Goal: Information Seeking & Learning: Learn about a topic

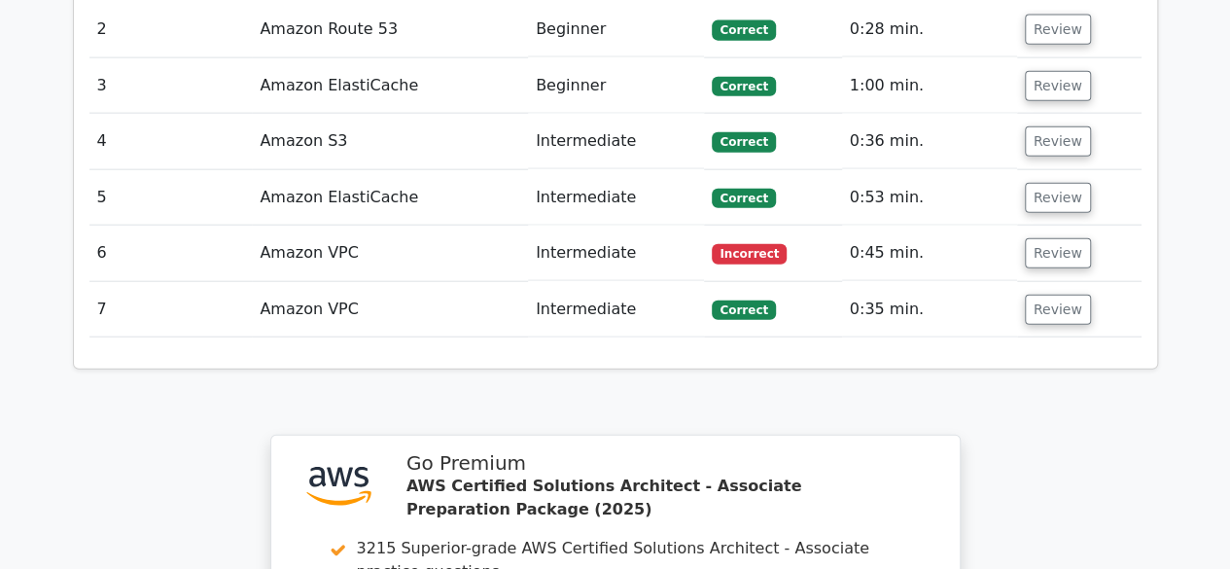
scroll to position [2237, 0]
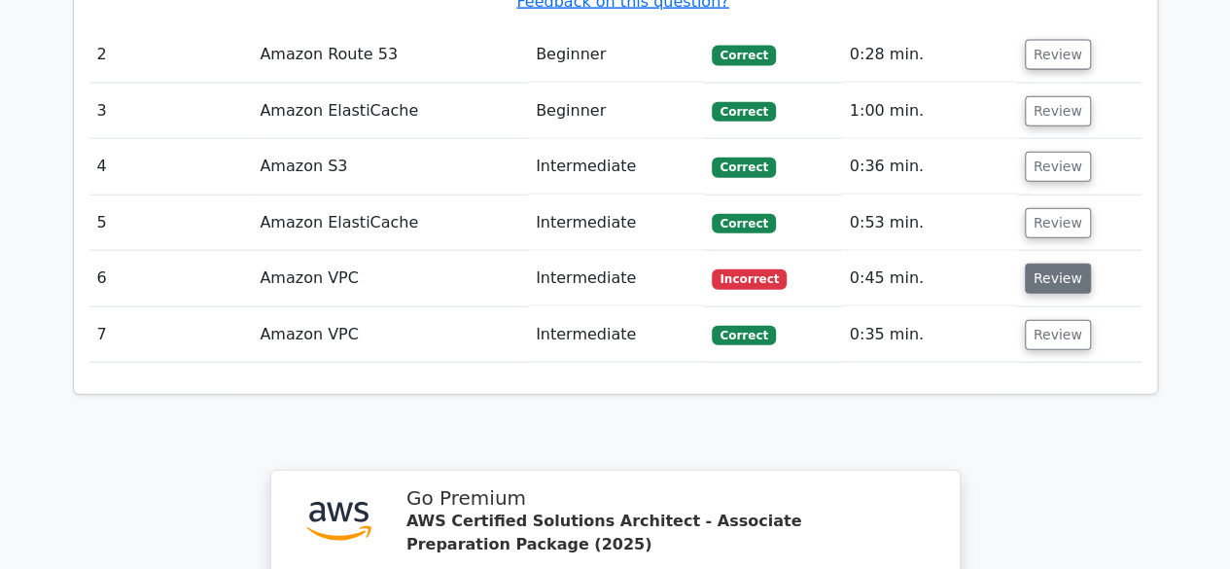
click at [1050, 264] on button "Review" at bounding box center [1058, 279] width 66 height 30
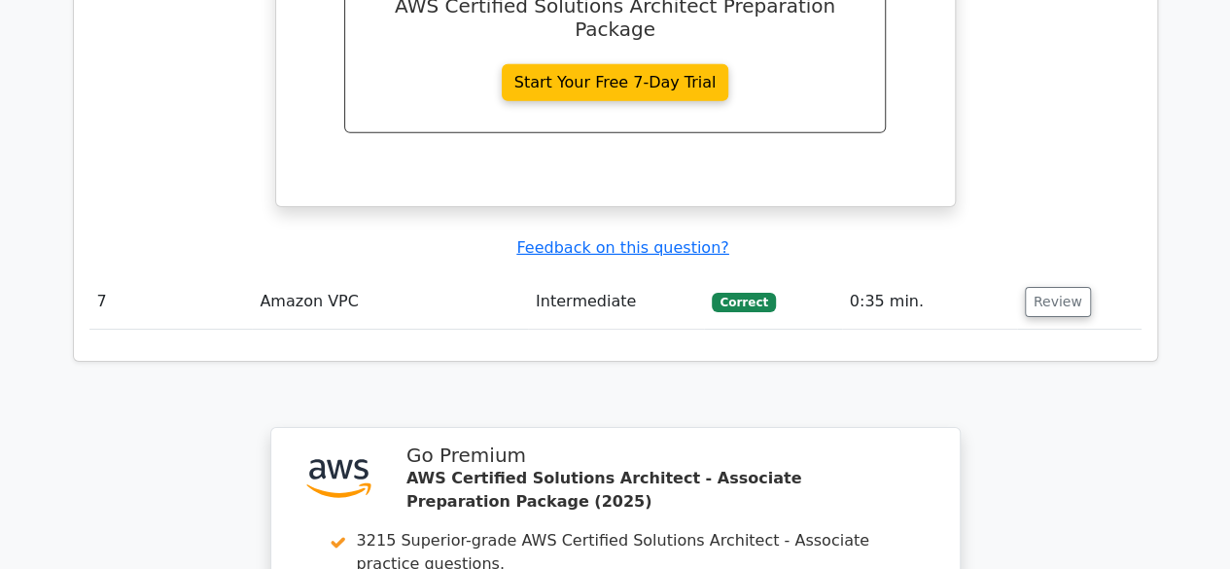
scroll to position [3404, 0]
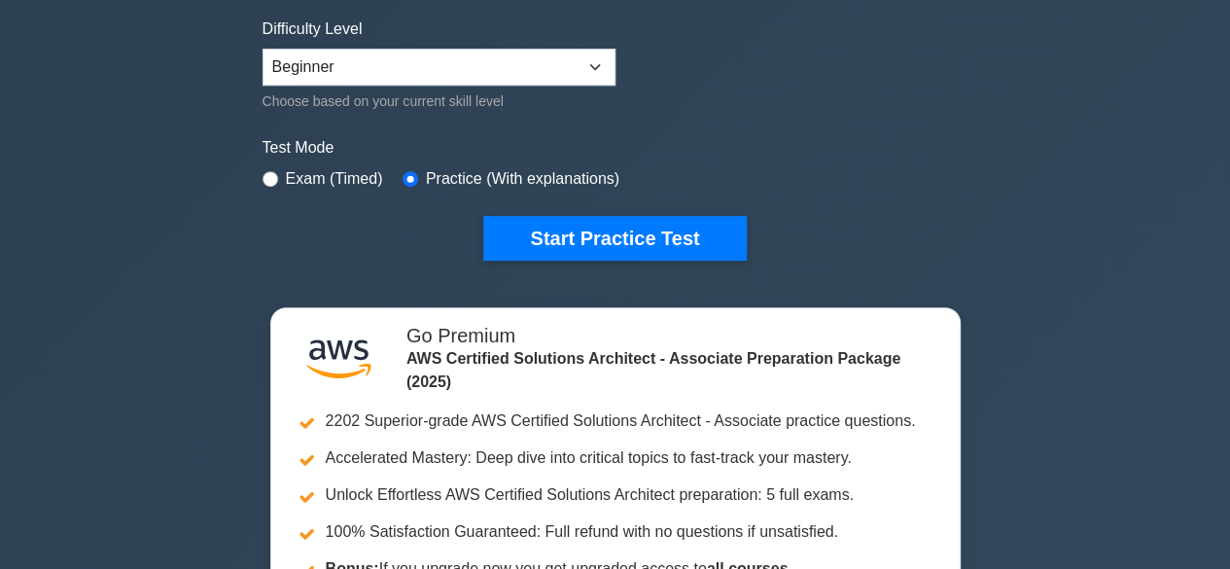
scroll to position [486, 0]
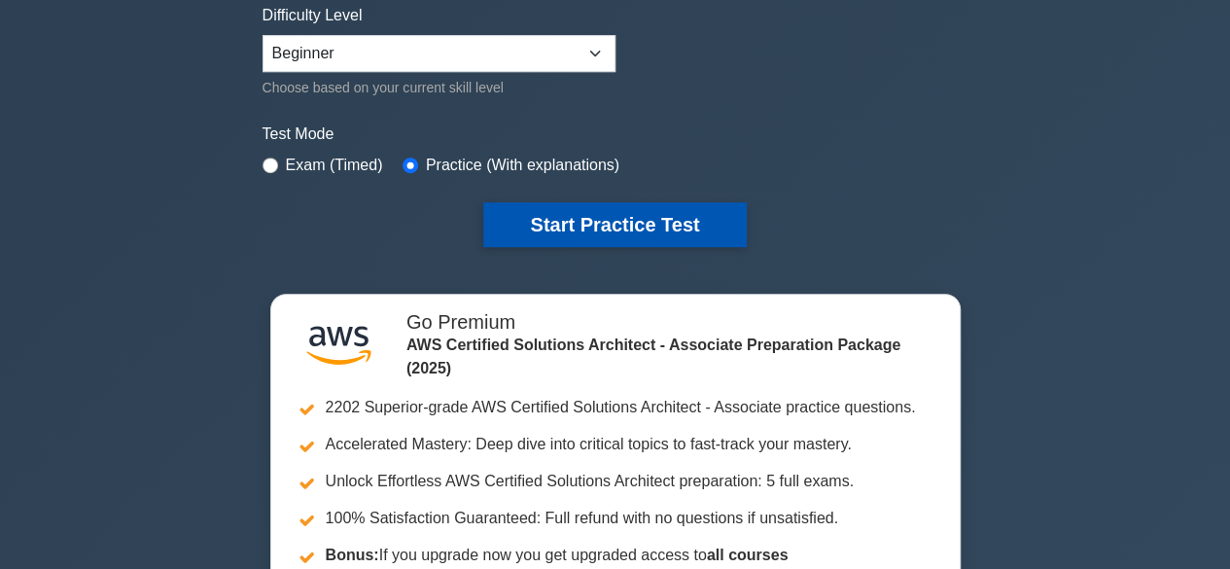
click at [675, 234] on button "Start Practice Test" at bounding box center [614, 224] width 263 height 45
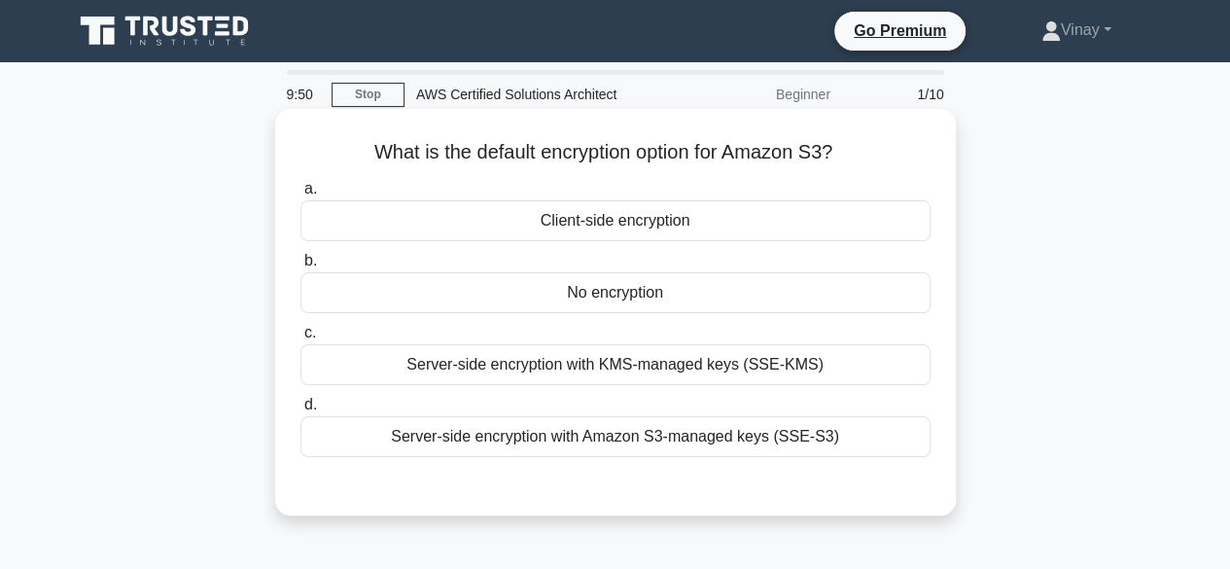
click at [525, 445] on div "Server-side encryption with Amazon S3-managed keys (SSE-S3)" at bounding box center [616, 436] width 630 height 41
click at [301, 411] on input "d. Server-side encryption with Amazon S3-managed keys (SSE-S3)" at bounding box center [301, 405] width 0 height 13
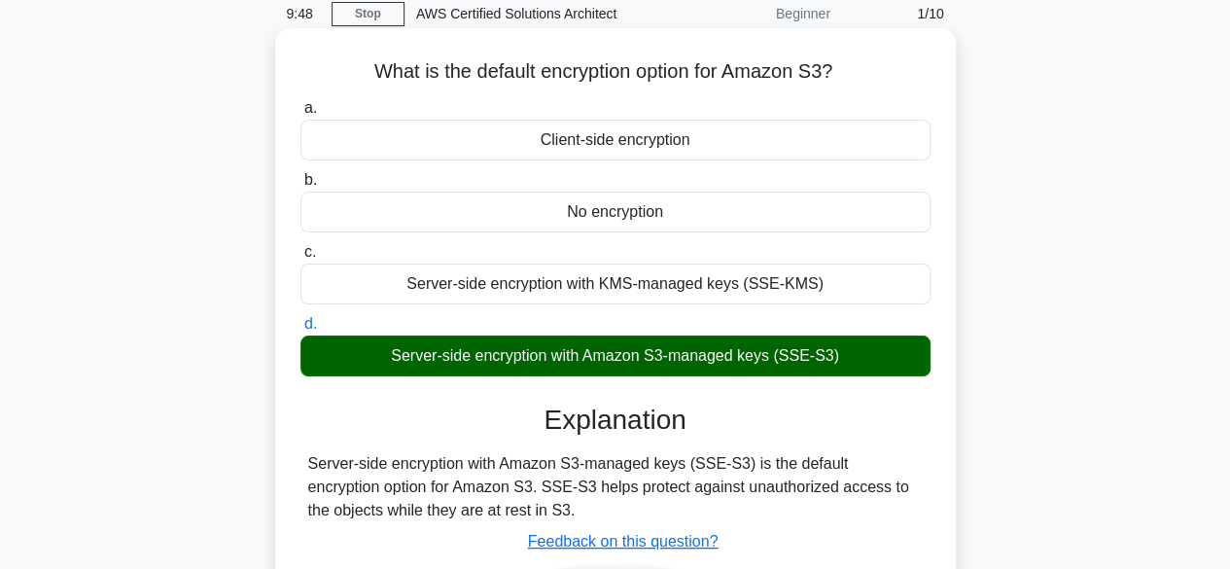
scroll to position [195, 0]
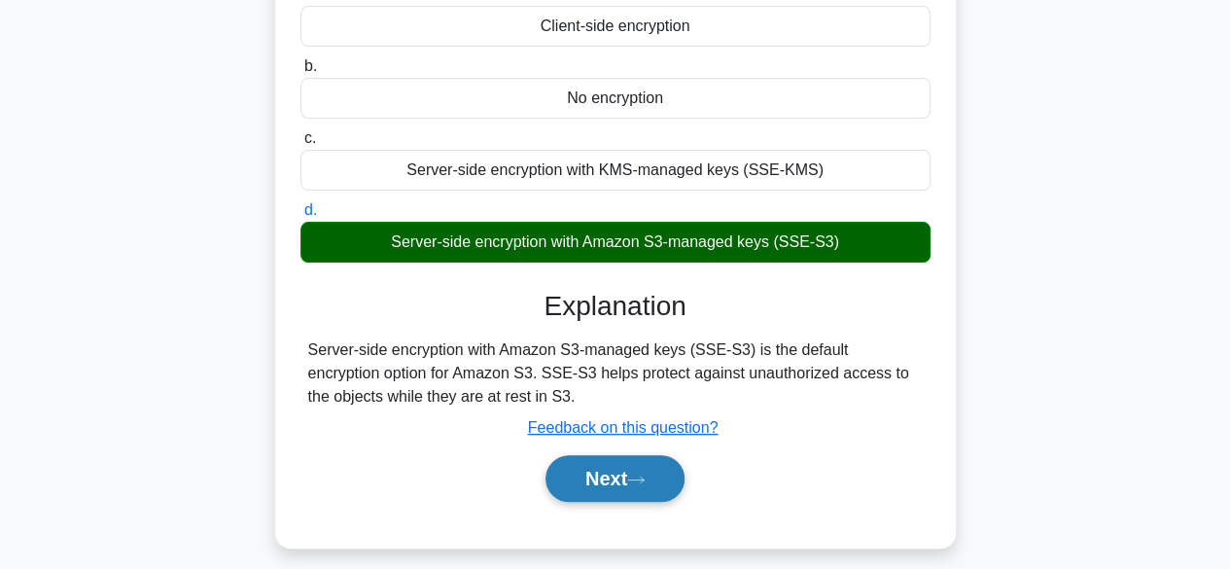
click at [584, 479] on button "Next" at bounding box center [615, 478] width 139 height 47
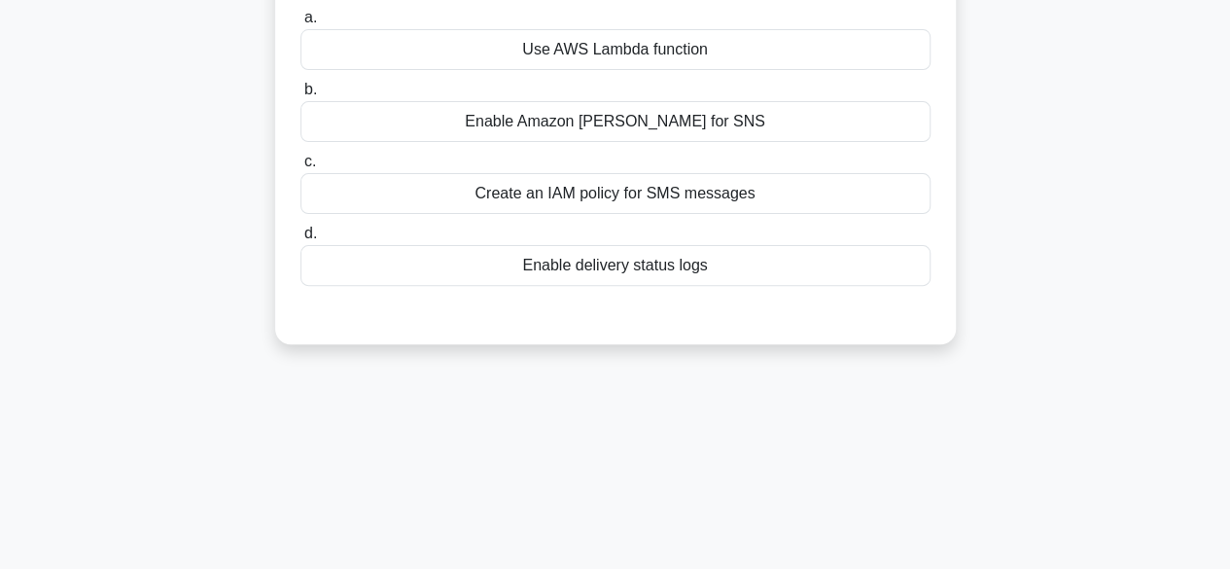
scroll to position [0, 0]
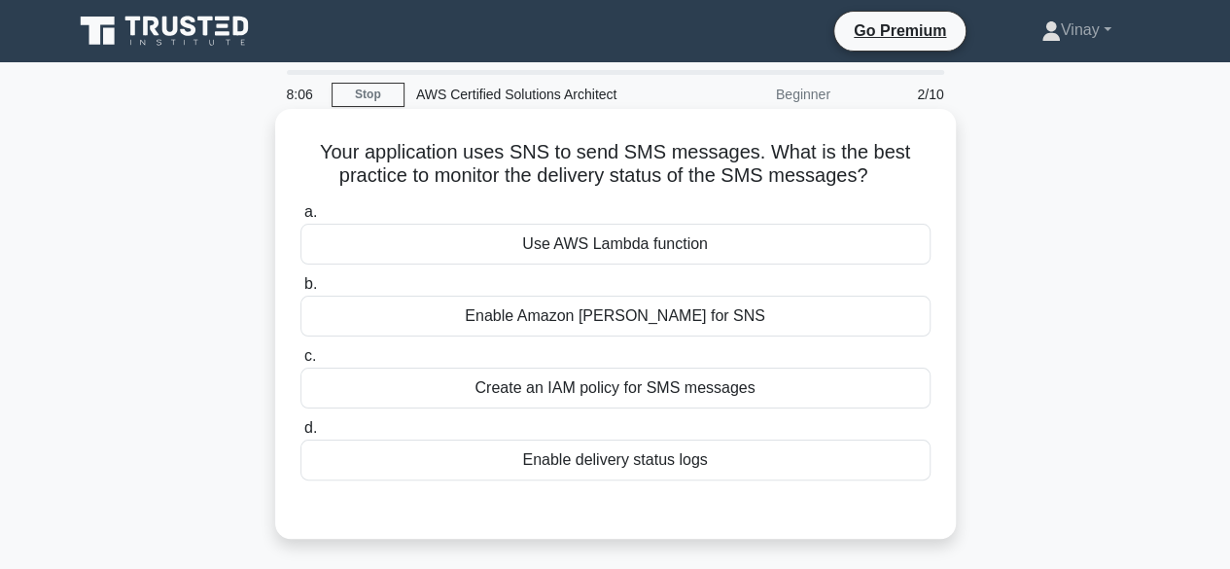
click at [719, 463] on div "Enable delivery status logs" at bounding box center [616, 460] width 630 height 41
click at [301, 435] on input "d. Enable delivery status logs" at bounding box center [301, 428] width 0 height 13
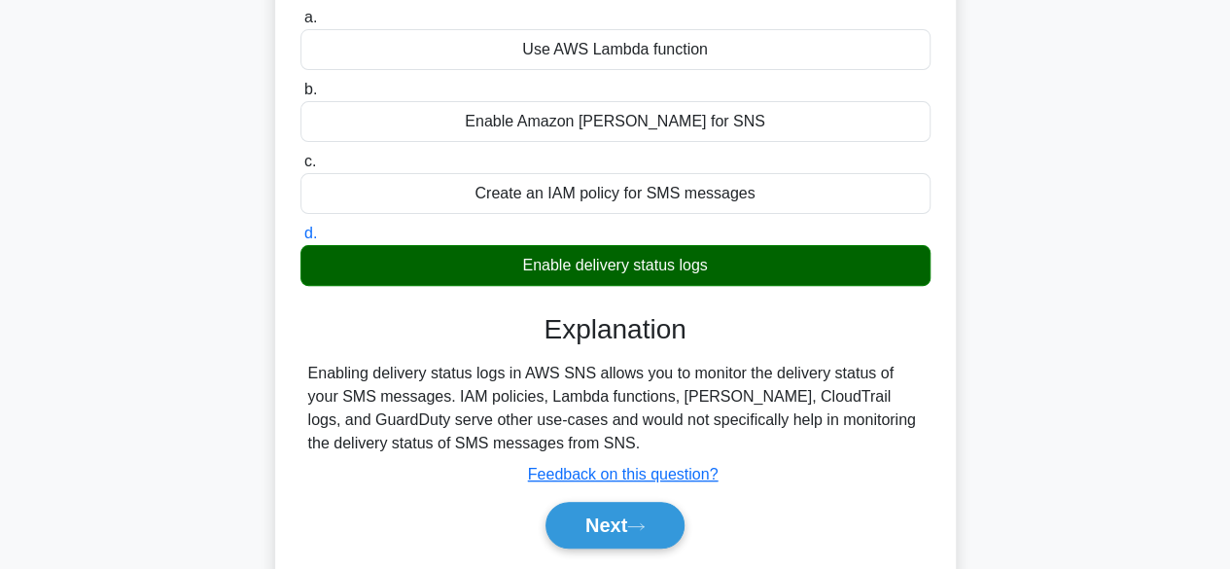
scroll to position [292, 0]
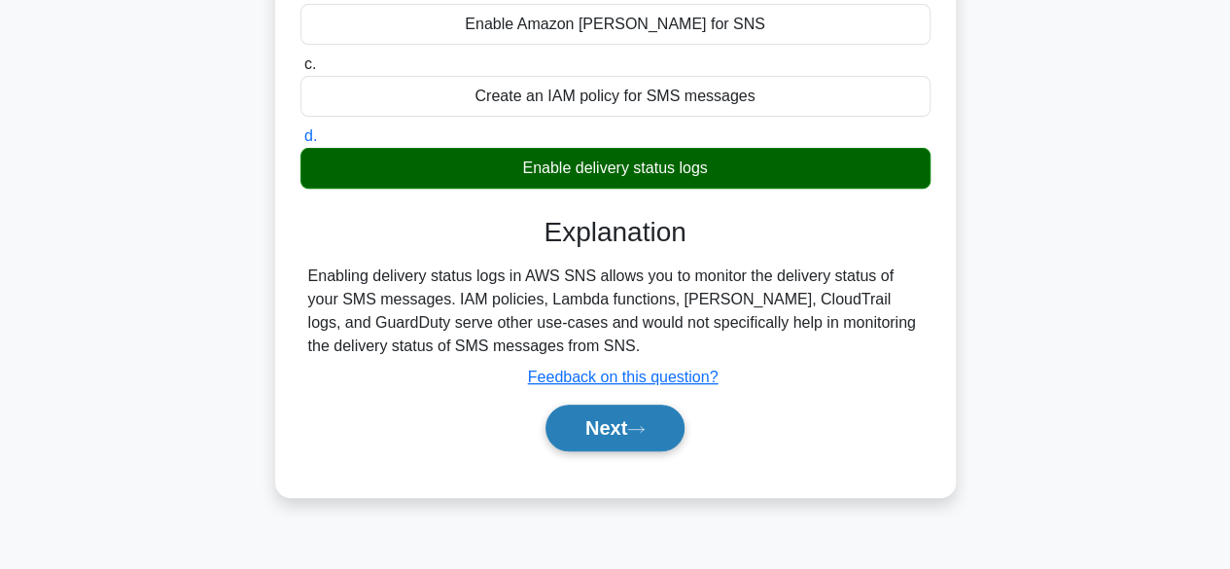
click at [604, 416] on button "Next" at bounding box center [615, 428] width 139 height 47
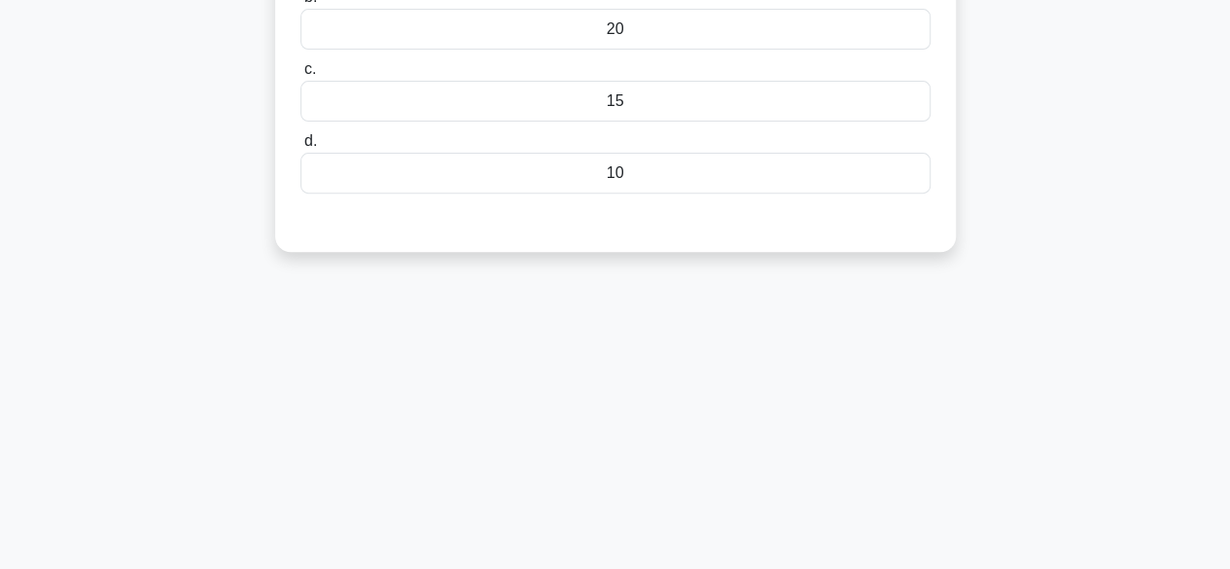
scroll to position [97, 0]
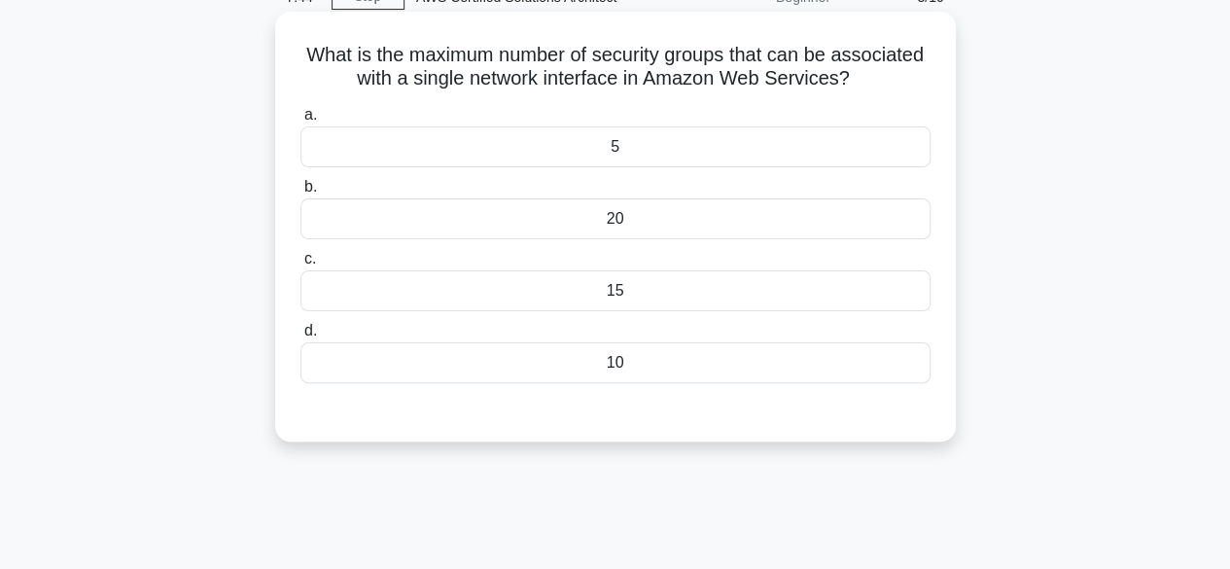
click at [705, 147] on div "5" at bounding box center [616, 146] width 630 height 41
click at [301, 122] on input "a. 5" at bounding box center [301, 115] width 0 height 13
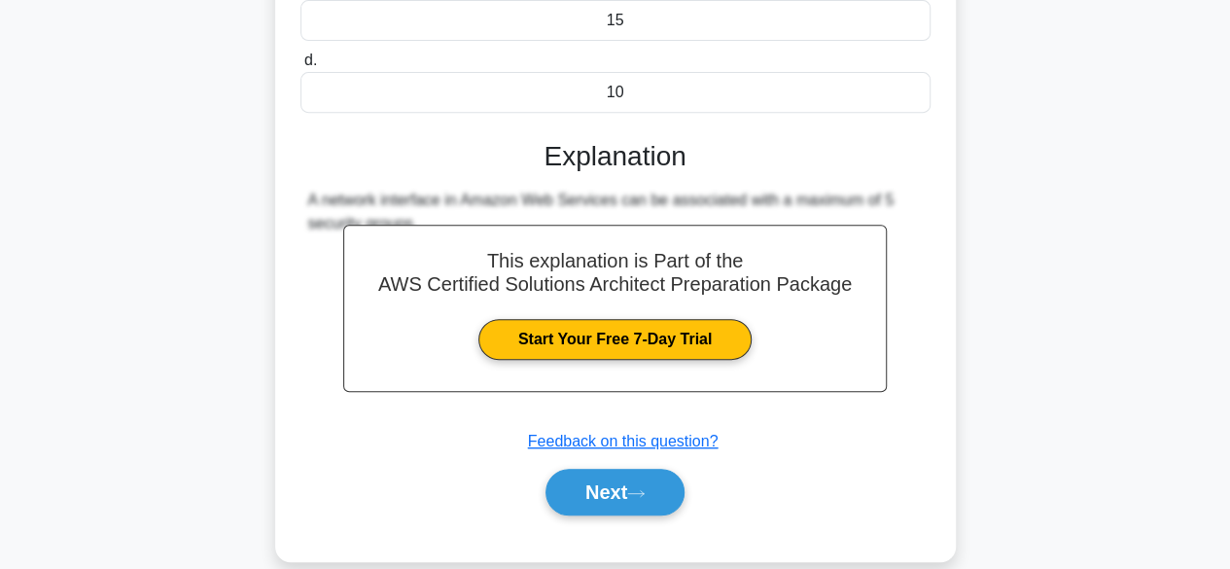
scroll to position [389, 0]
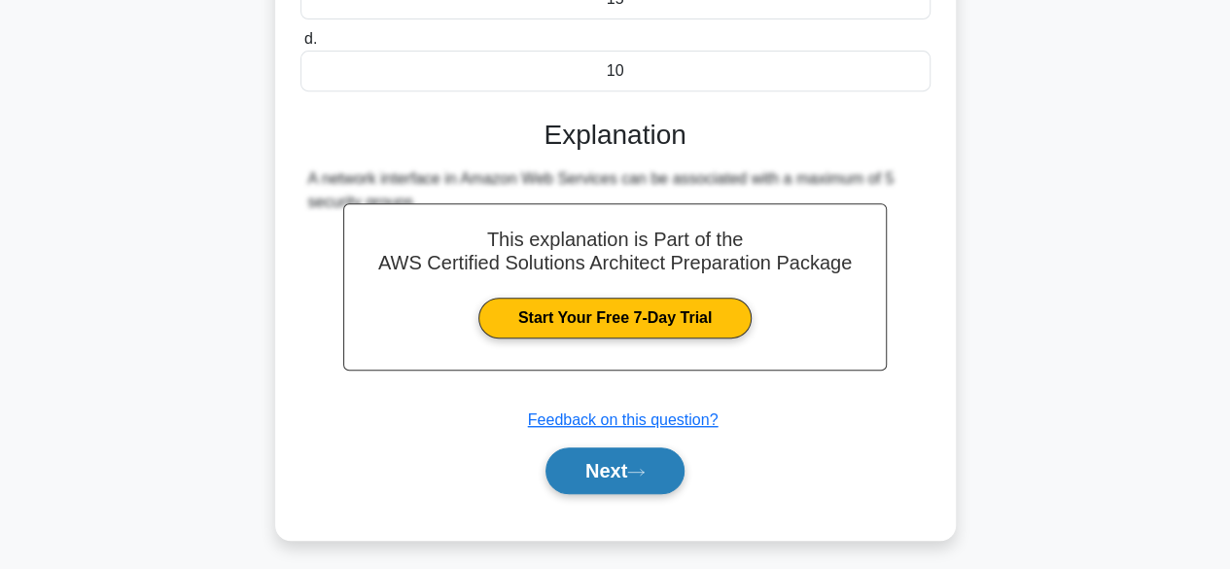
click at [614, 460] on button "Next" at bounding box center [615, 470] width 139 height 47
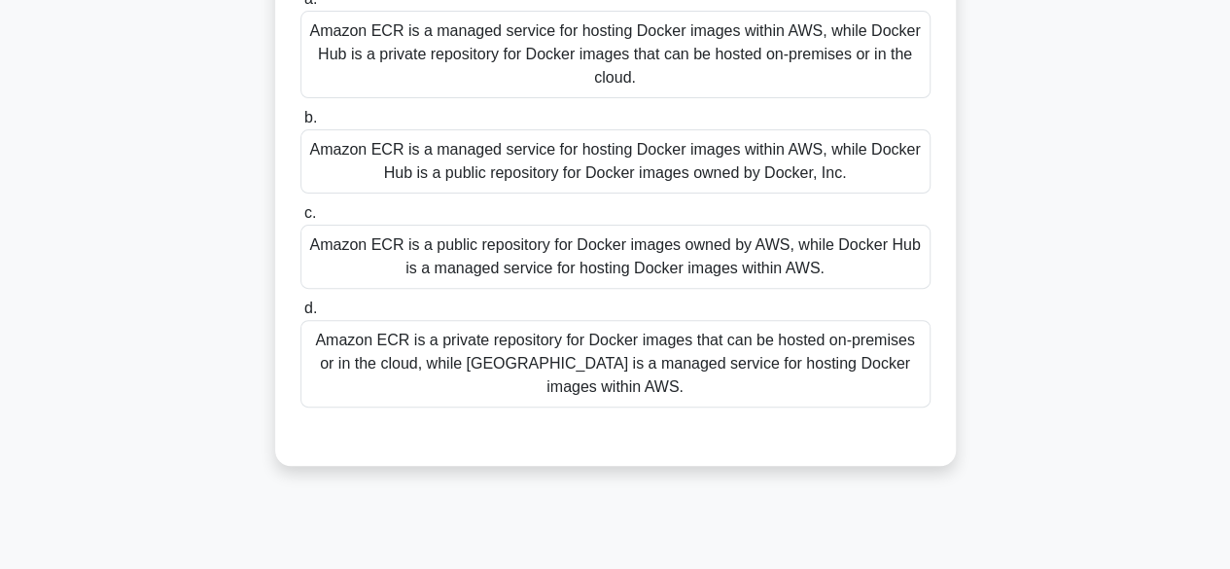
scroll to position [97, 0]
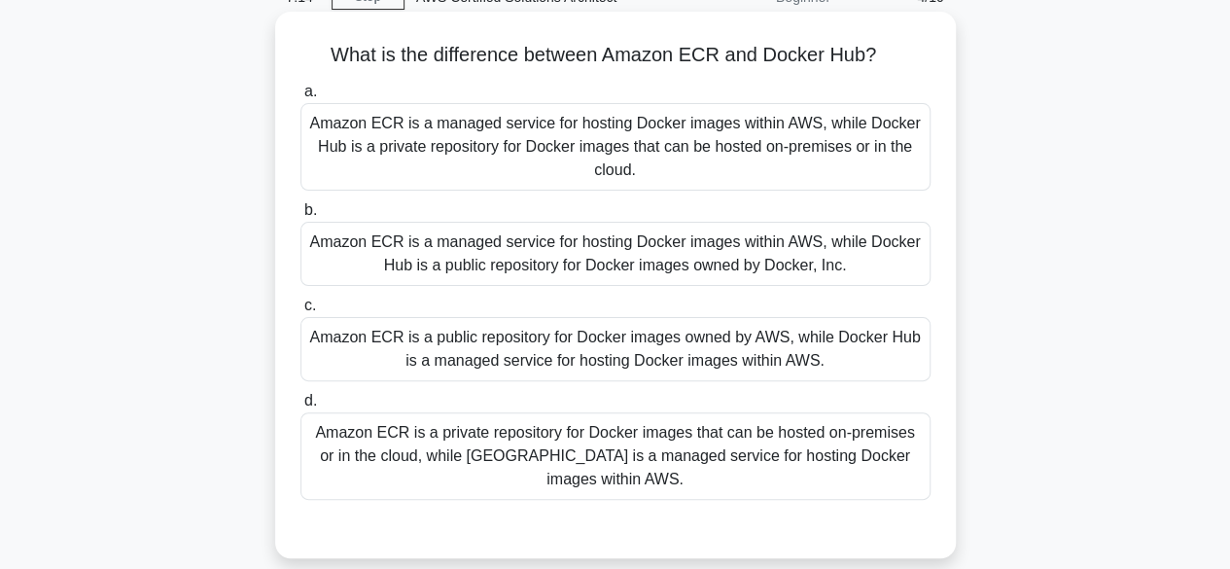
click at [730, 253] on div "Amazon ECR is a managed service for hosting Docker images within AWS, while Doc…" at bounding box center [616, 254] width 630 height 64
click at [301, 217] on input "b. Amazon ECR is a managed service for hosting Docker images within AWS, while …" at bounding box center [301, 210] width 0 height 13
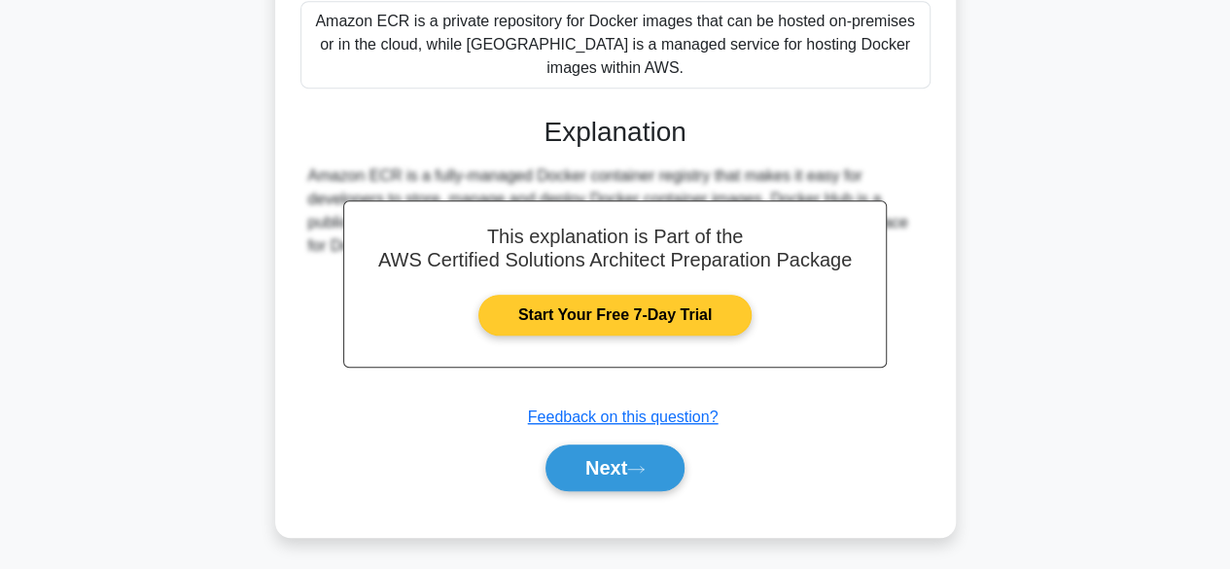
scroll to position [511, 0]
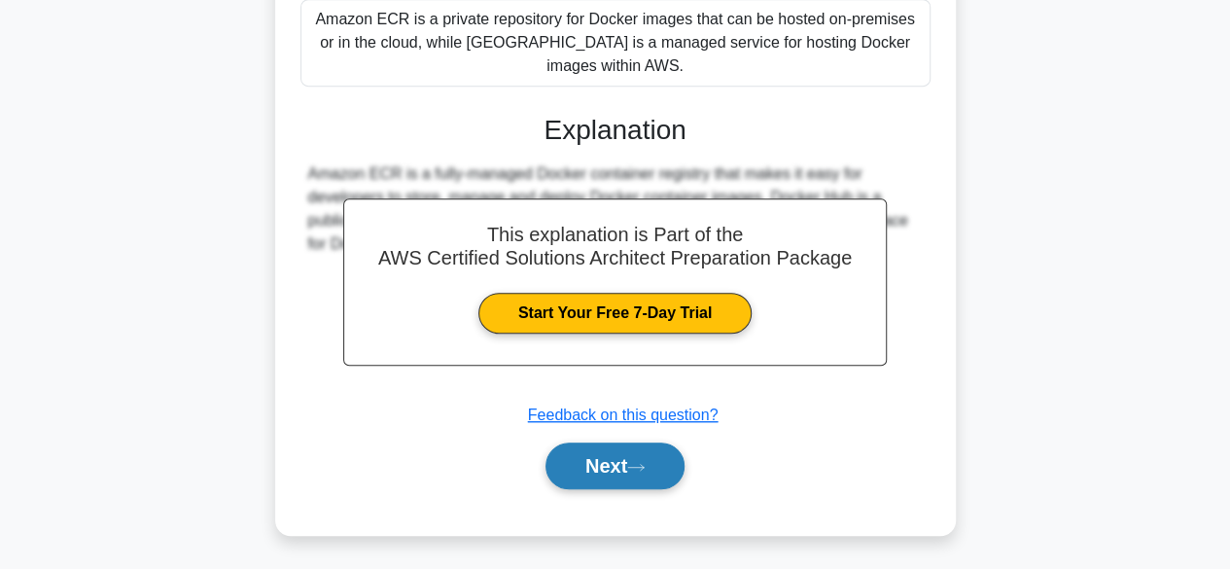
click at [575, 460] on button "Next" at bounding box center [615, 466] width 139 height 47
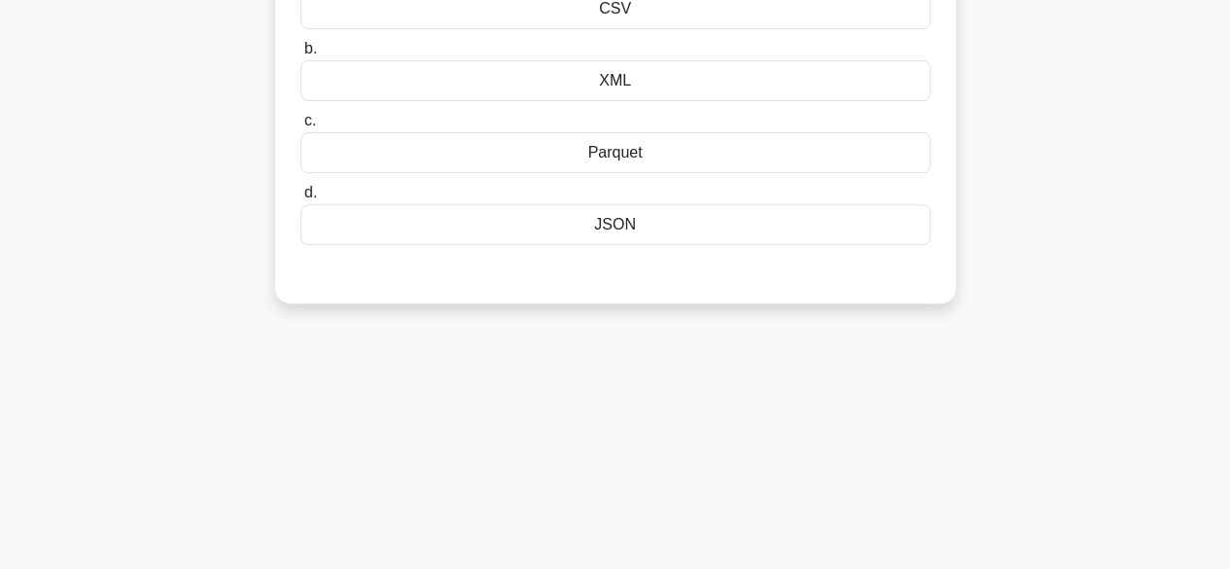
scroll to position [0, 0]
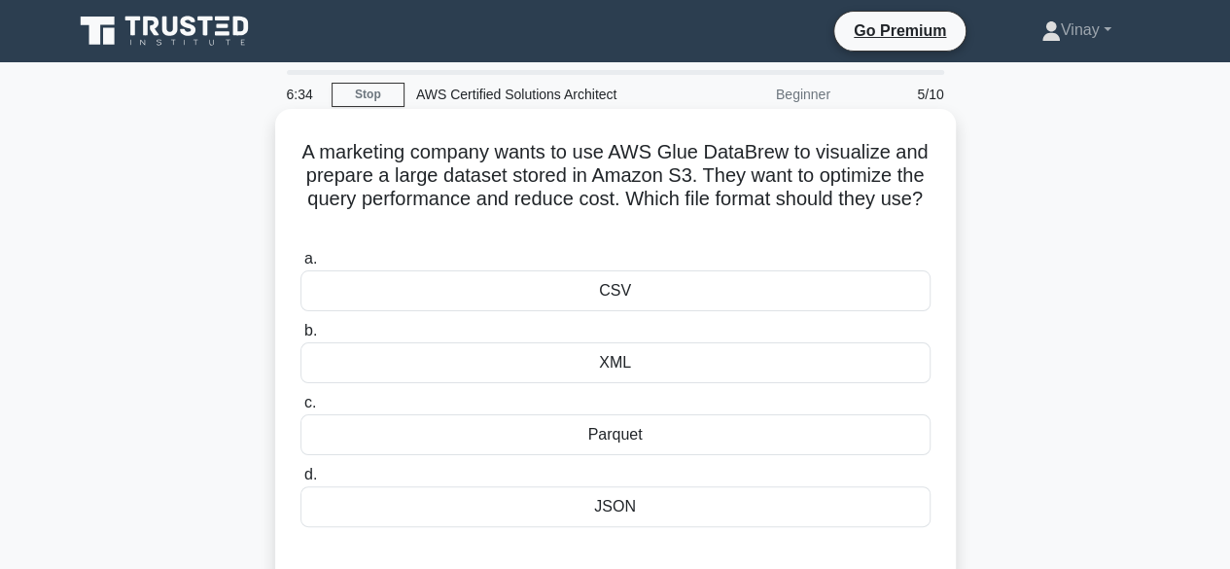
click at [597, 494] on div "JSON" at bounding box center [616, 506] width 630 height 41
click at [301, 481] on input "d. JSON" at bounding box center [301, 475] width 0 height 13
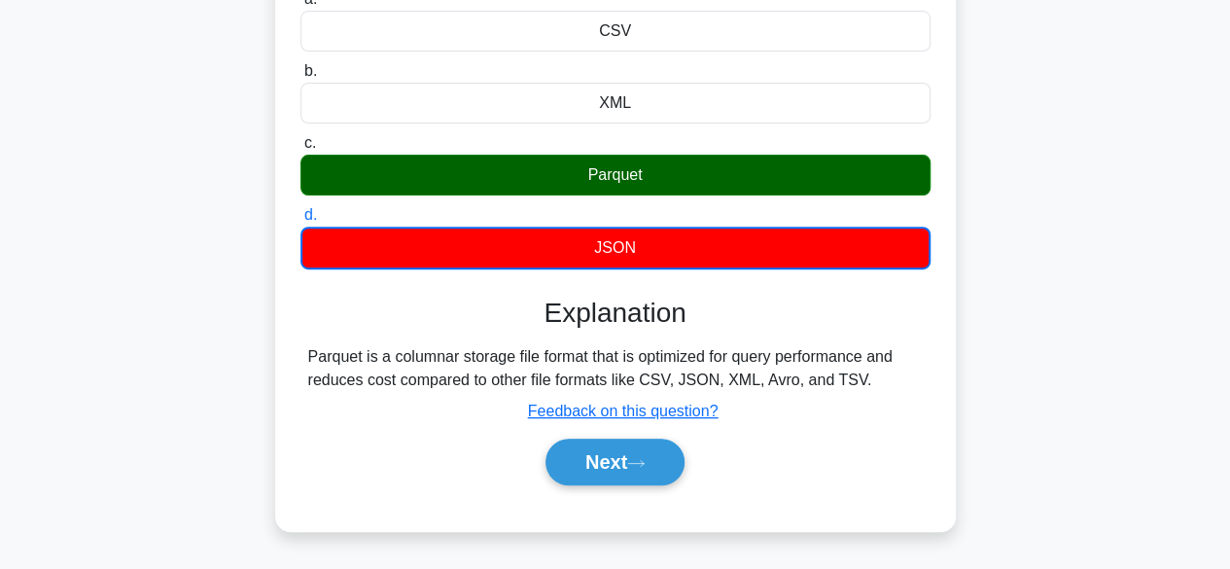
scroll to position [292, 0]
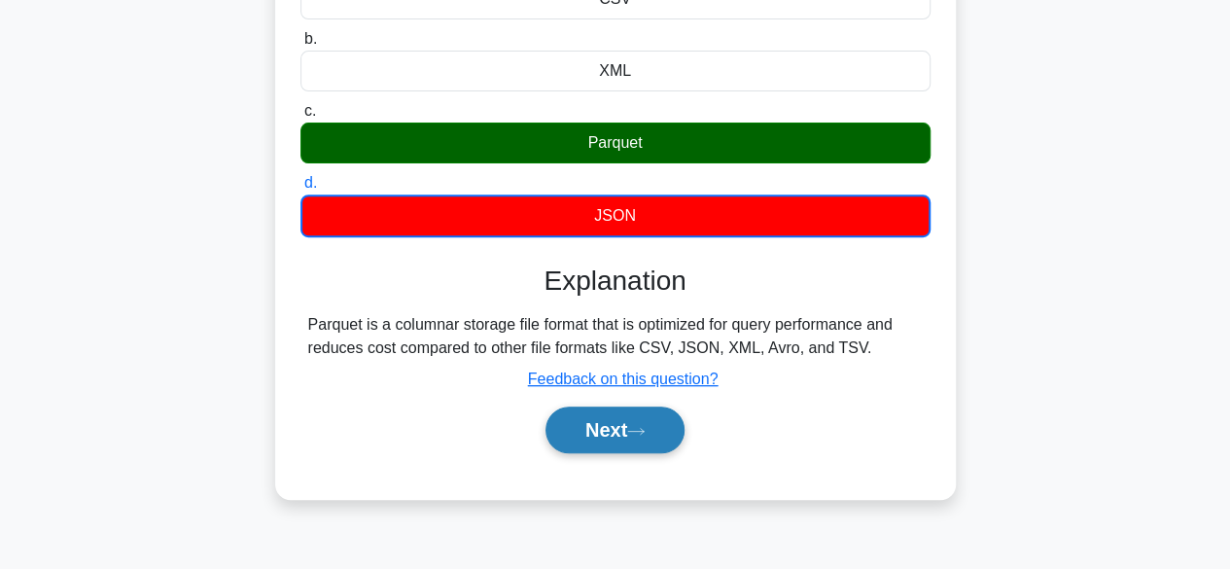
click at [619, 431] on button "Next" at bounding box center [615, 430] width 139 height 47
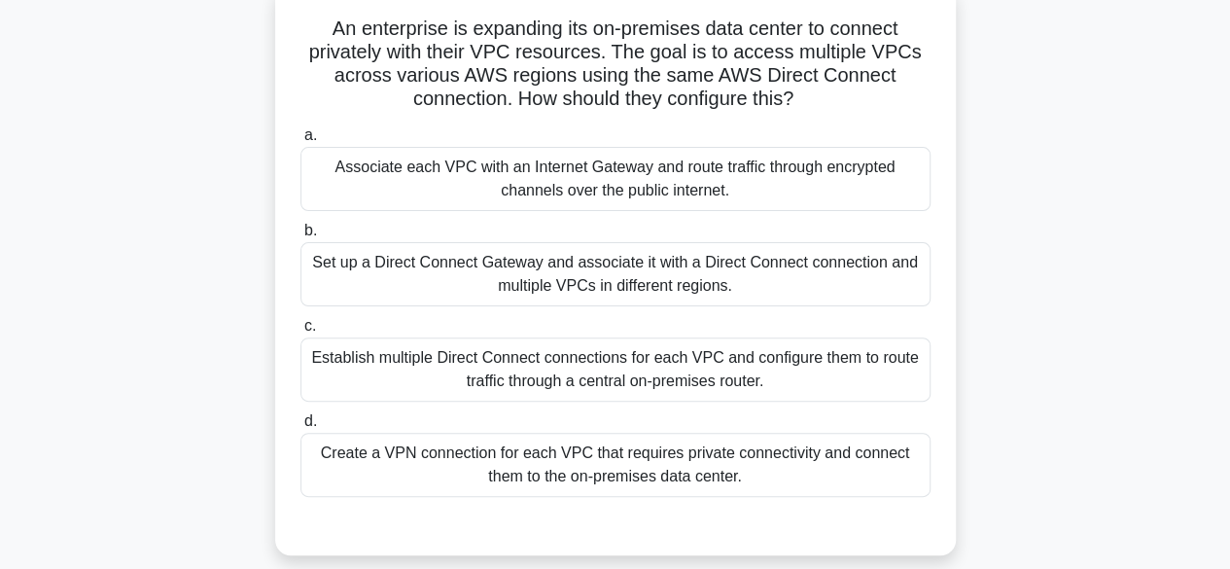
scroll to position [0, 0]
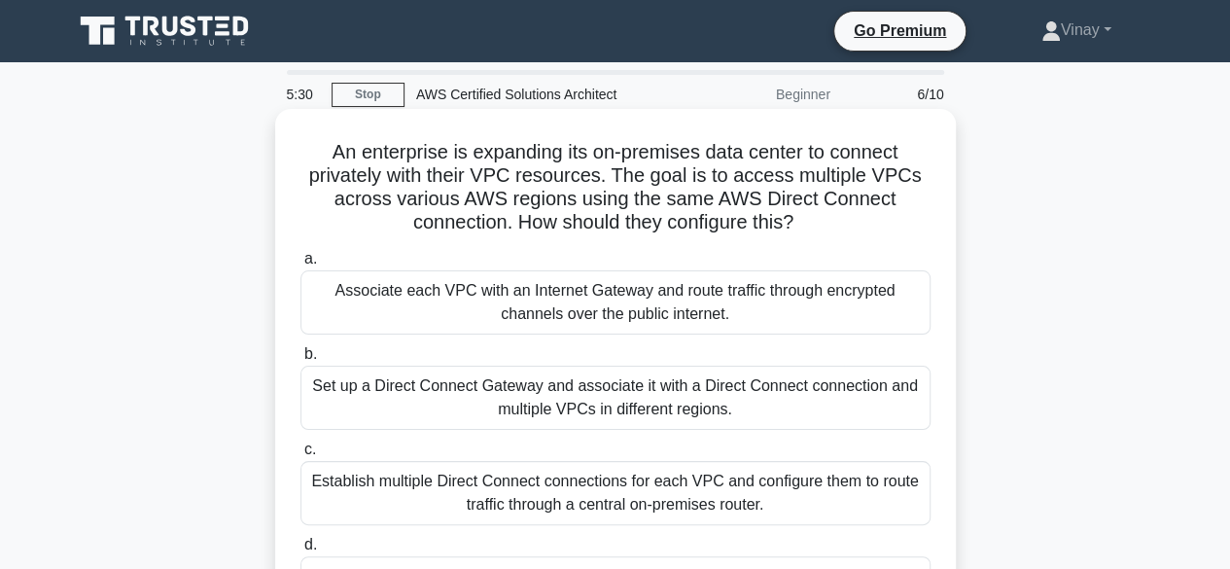
click at [691, 388] on div "Set up a Direct Connect Gateway and associate it with a Direct Connect connecti…" at bounding box center [616, 398] width 630 height 64
click at [301, 361] on input "b. Set up a Direct Connect Gateway and associate it with a Direct Connect conne…" at bounding box center [301, 354] width 0 height 13
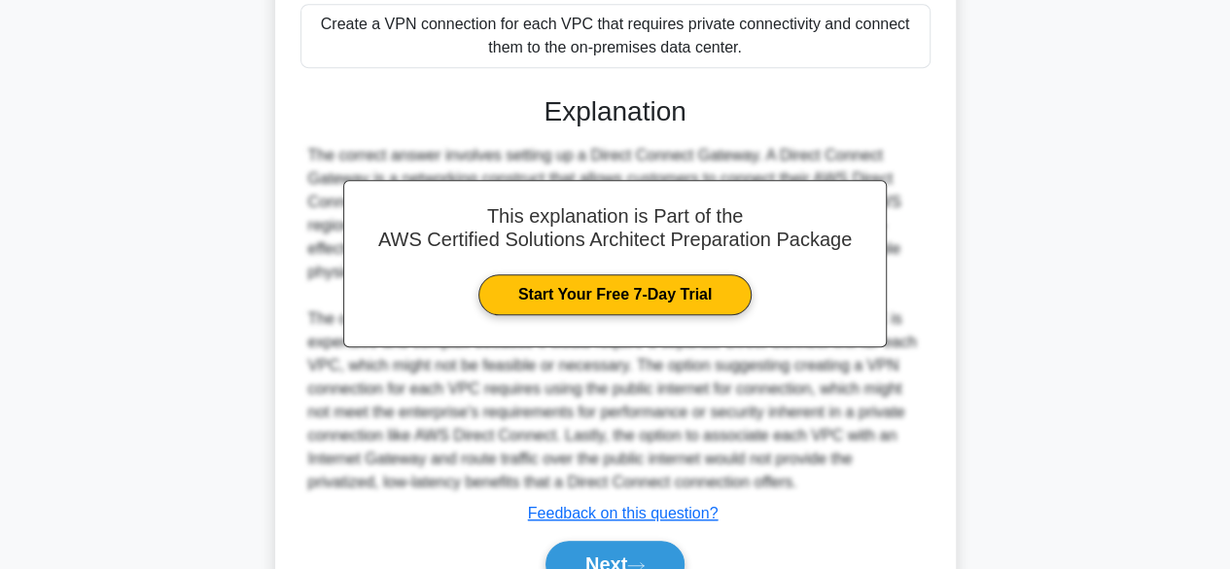
scroll to position [584, 0]
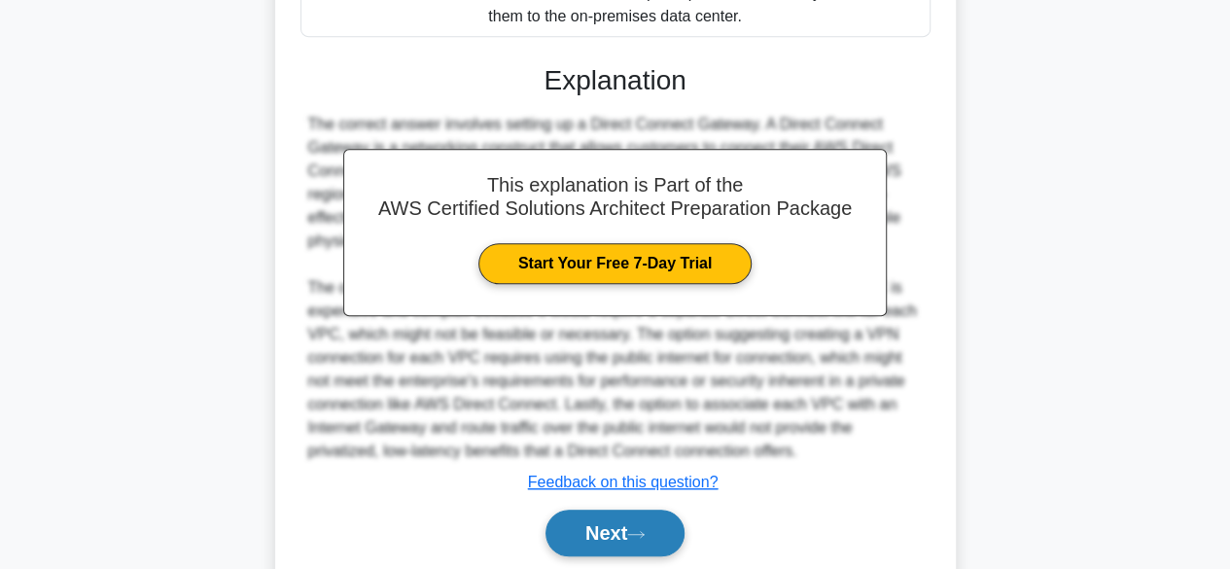
click at [607, 522] on button "Next" at bounding box center [615, 533] width 139 height 47
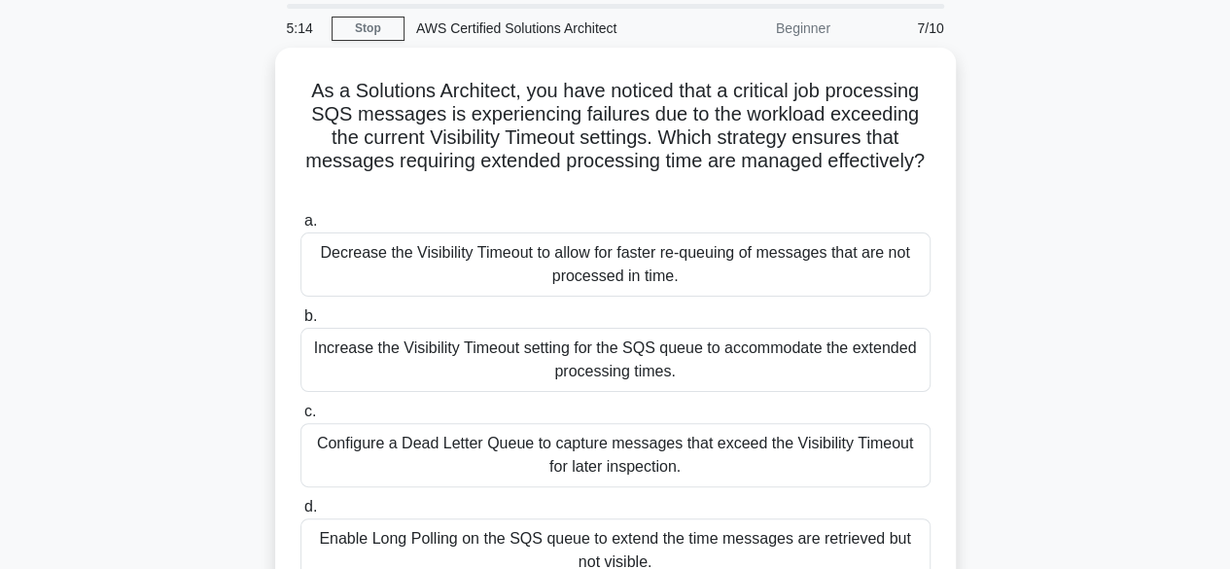
scroll to position [97, 0]
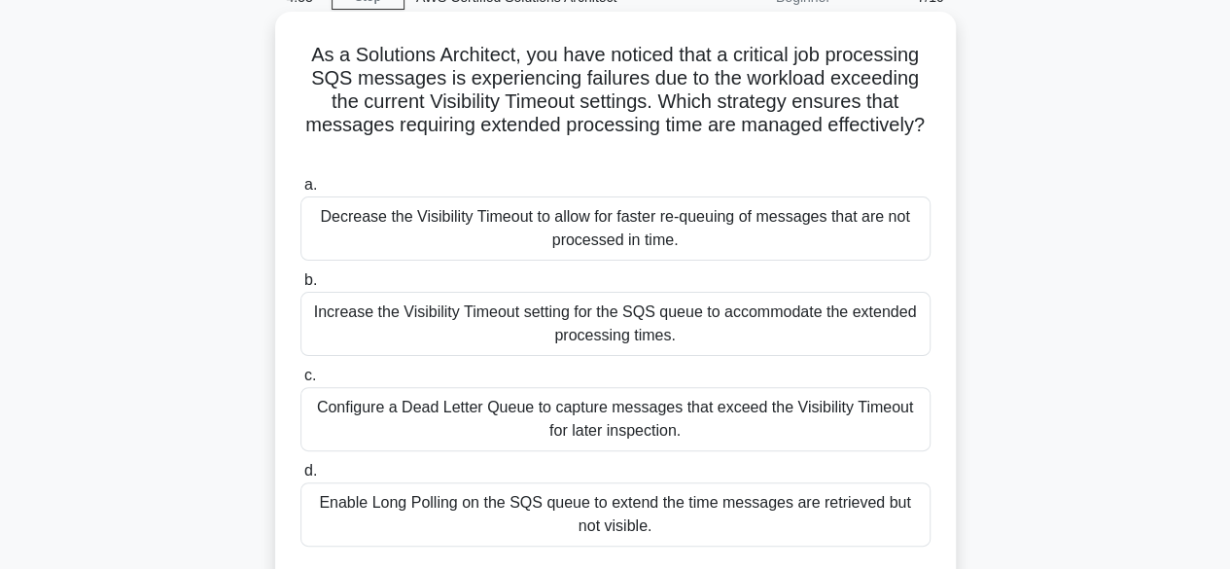
click at [884, 516] on div "Enable Long Polling on the SQS queue to extend the time messages are retrieved …" at bounding box center [616, 514] width 630 height 64
click at [301, 478] on input "d. Enable Long Polling on the SQS queue to extend the time messages are retriev…" at bounding box center [301, 471] width 0 height 13
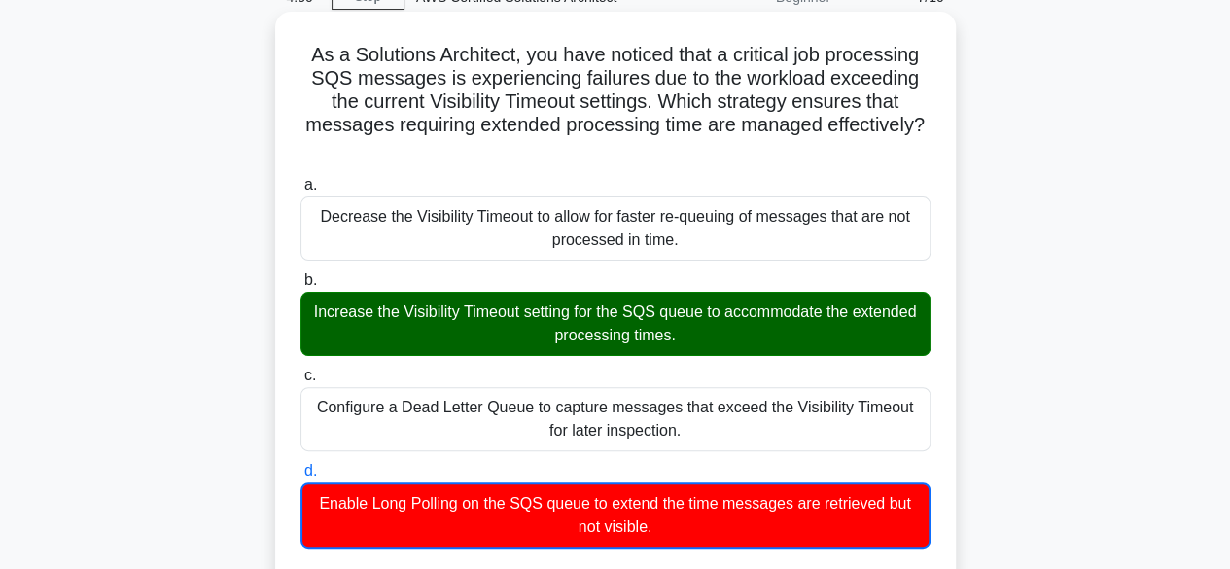
click at [656, 315] on div "Increase the Visibility Timeout setting for the SQS queue to accommodate the ex…" at bounding box center [616, 324] width 630 height 64
click at [301, 287] on input "b. Increase the Visibility Timeout setting for the SQS queue to accommodate the…" at bounding box center [301, 280] width 0 height 13
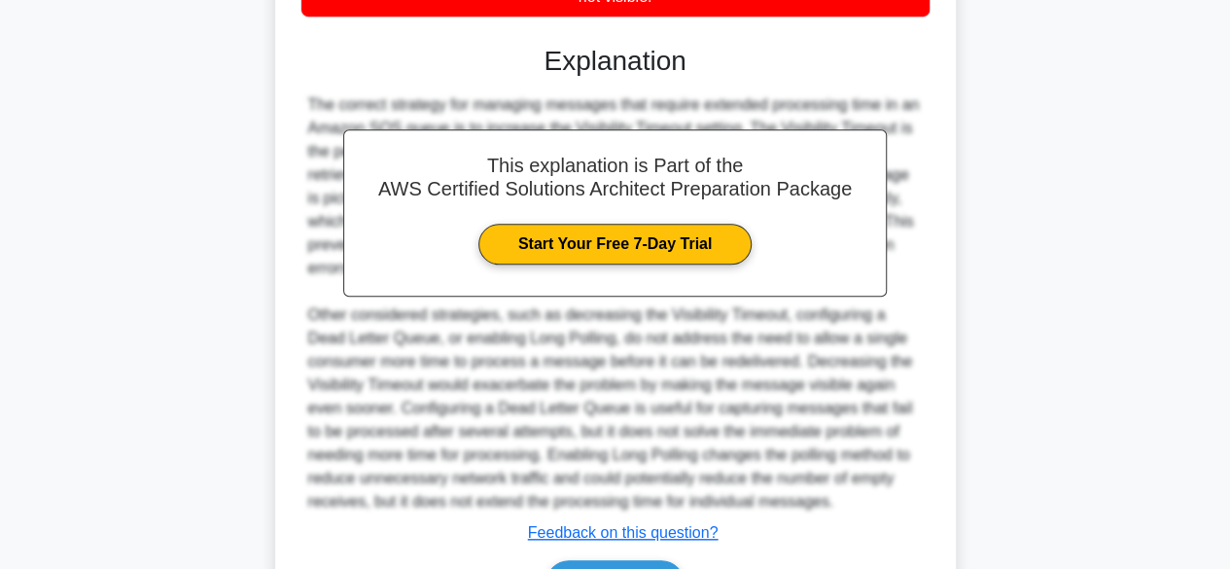
scroll to position [681, 0]
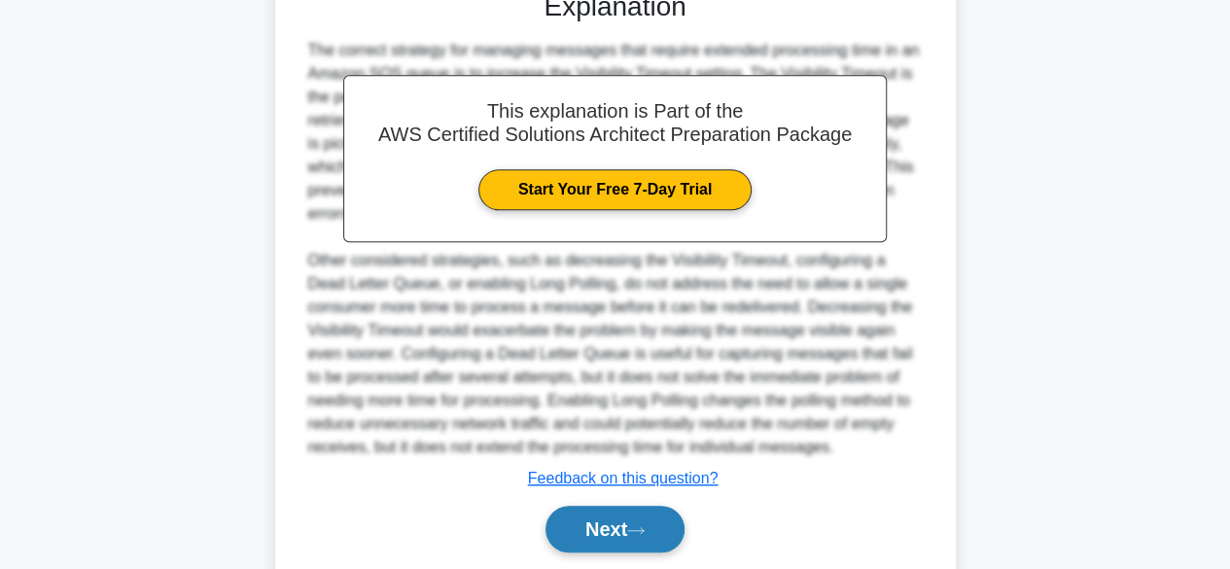
click at [615, 522] on button "Next" at bounding box center [615, 529] width 139 height 47
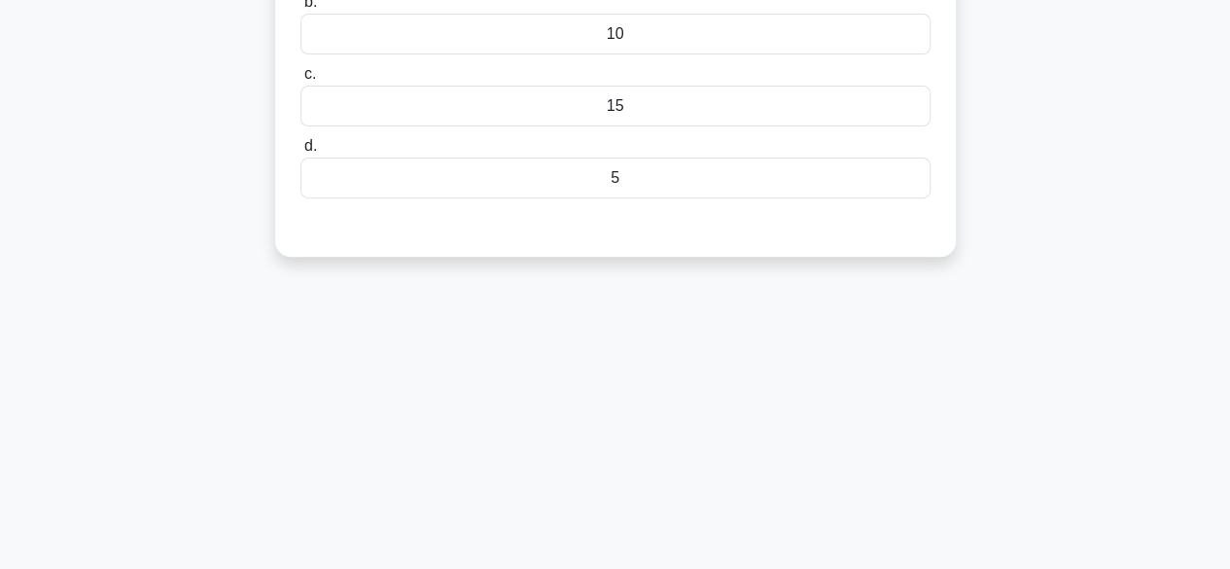
scroll to position [0, 0]
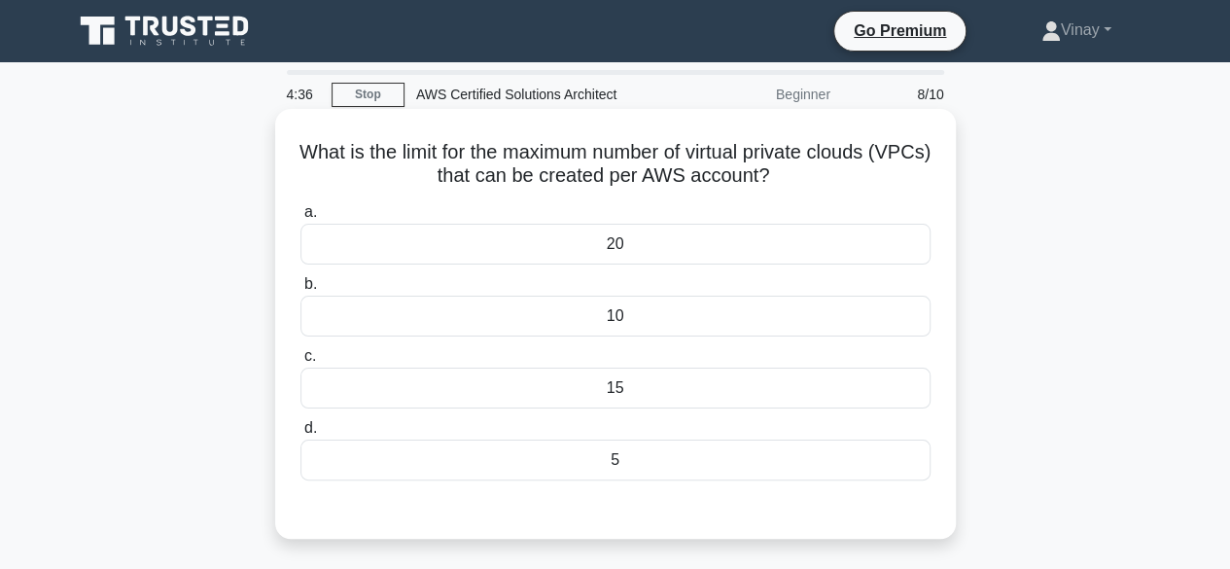
click at [712, 254] on div "20" at bounding box center [616, 244] width 630 height 41
click at [301, 219] on input "a. 20" at bounding box center [301, 212] width 0 height 13
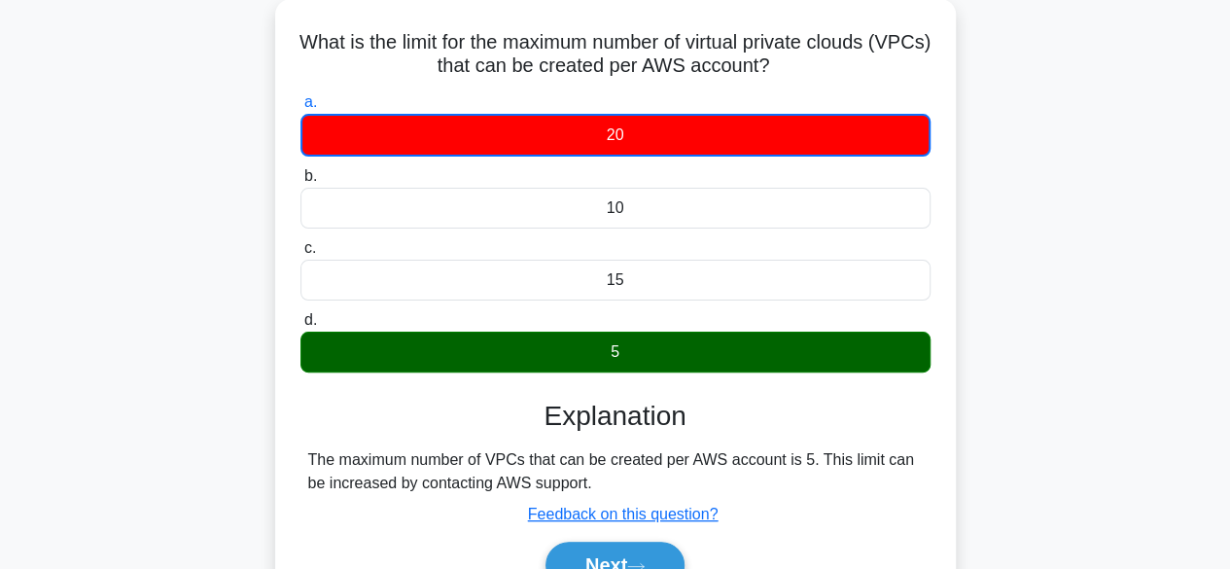
scroll to position [292, 0]
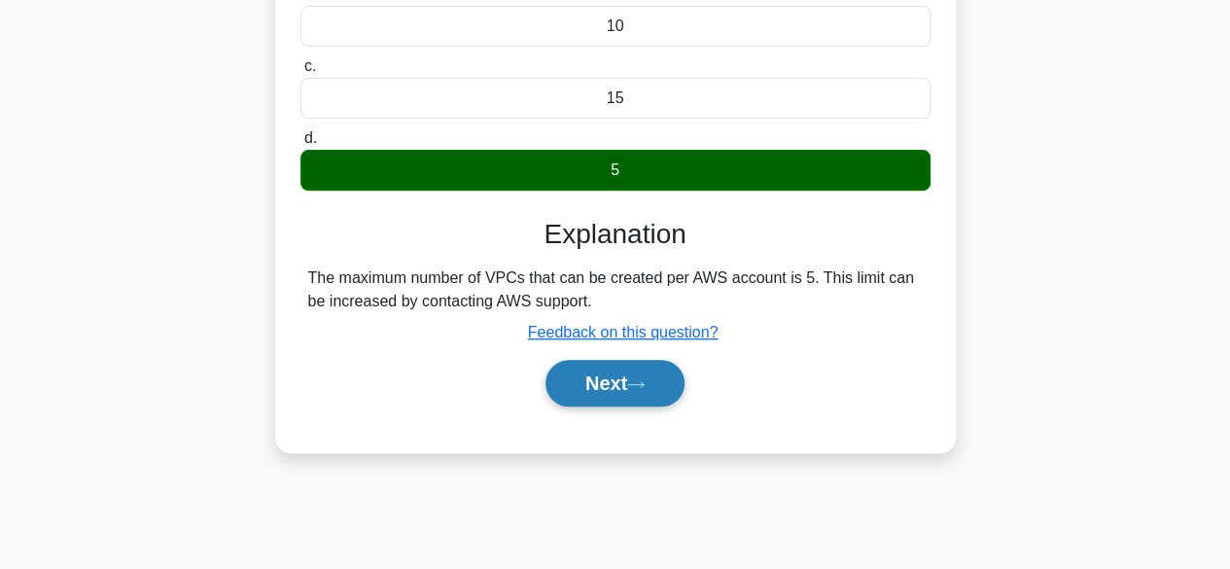
click at [641, 376] on button "Next" at bounding box center [615, 383] width 139 height 47
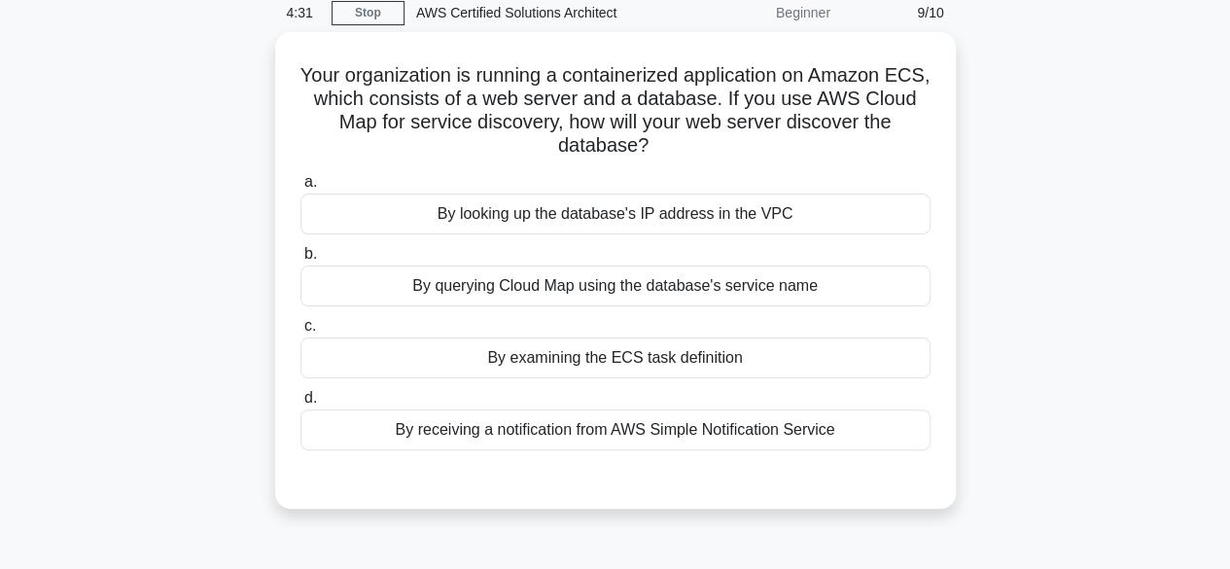
scroll to position [0, 0]
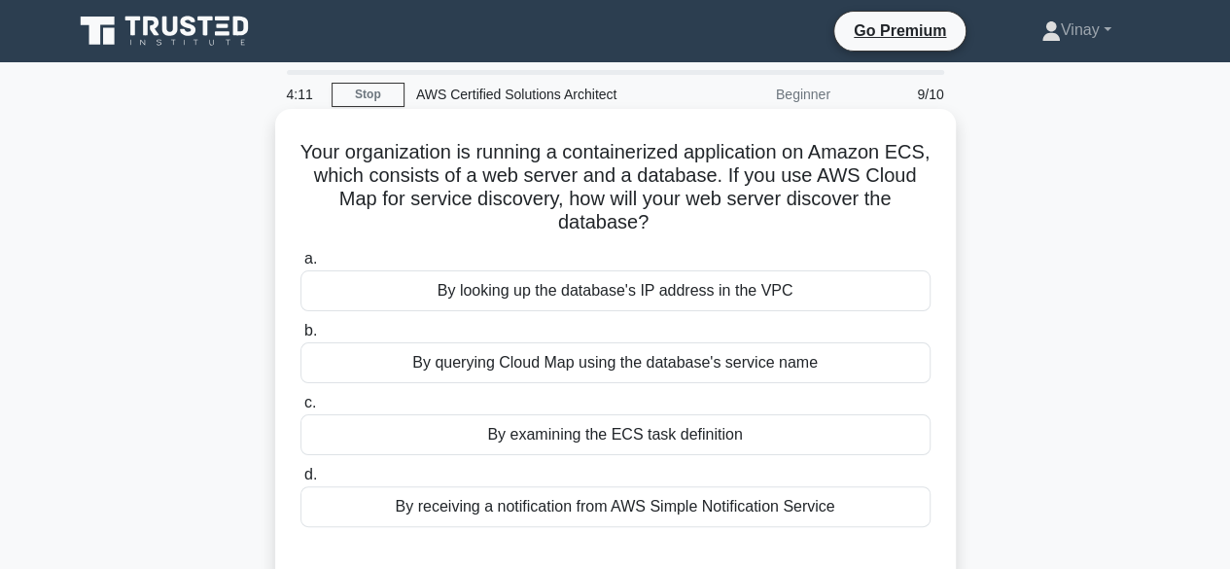
click at [759, 505] on div "By receiving a notification from AWS Simple Notification Service" at bounding box center [616, 506] width 630 height 41
click at [301, 481] on input "d. By receiving a notification from AWS Simple Notification Service" at bounding box center [301, 475] width 0 height 13
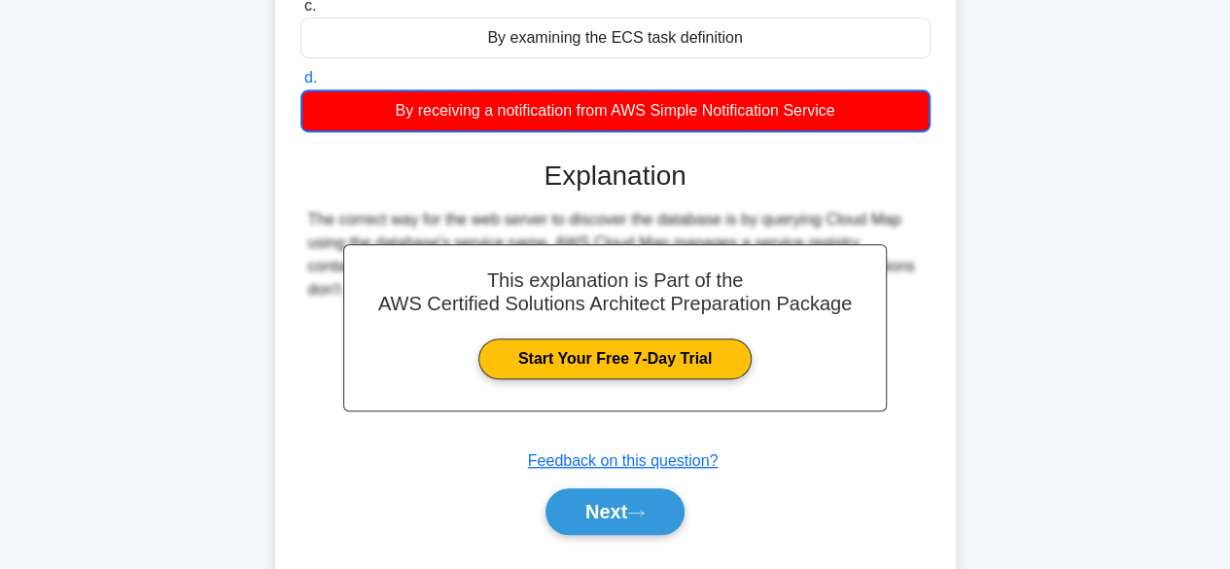
scroll to position [481, 0]
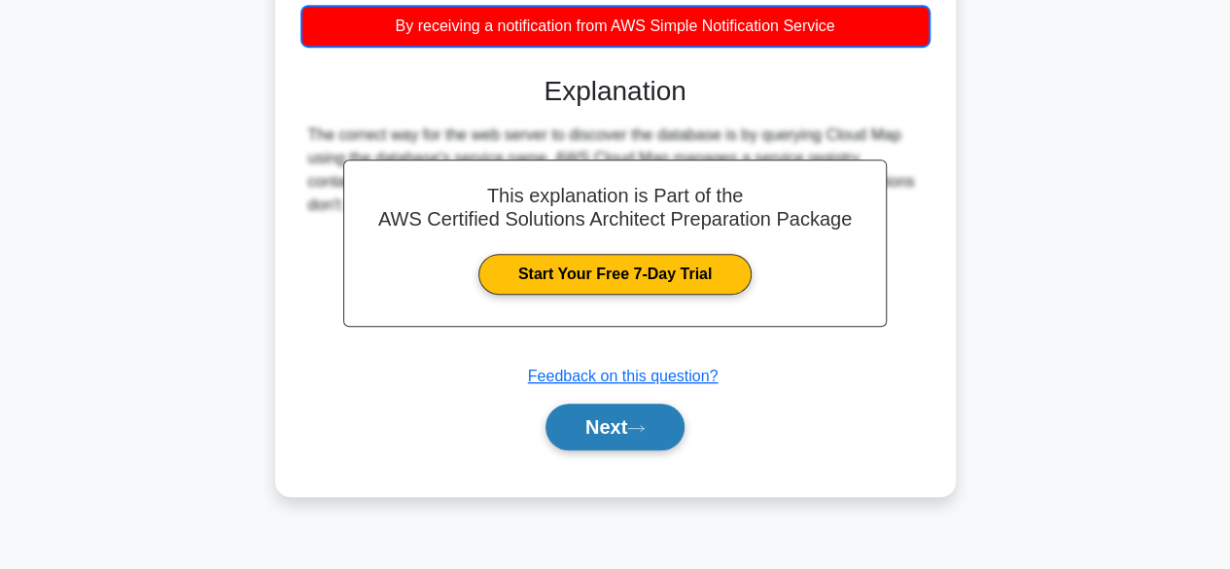
click at [582, 415] on button "Next" at bounding box center [615, 427] width 139 height 47
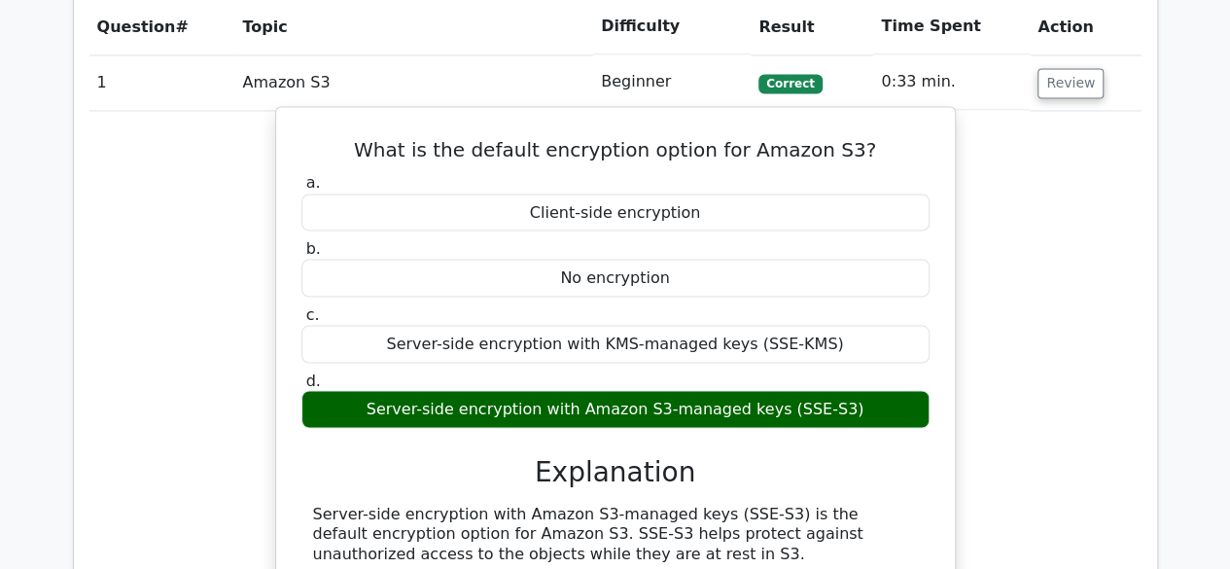
scroll to position [1751, 0]
